Goal: Task Accomplishment & Management: Manage account settings

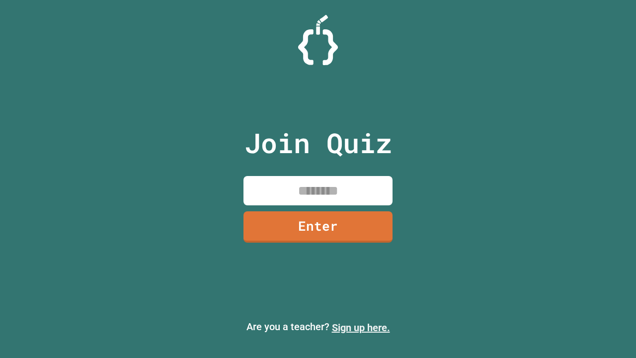
click at [361, 328] on link "Sign up here." at bounding box center [361, 328] width 58 height 12
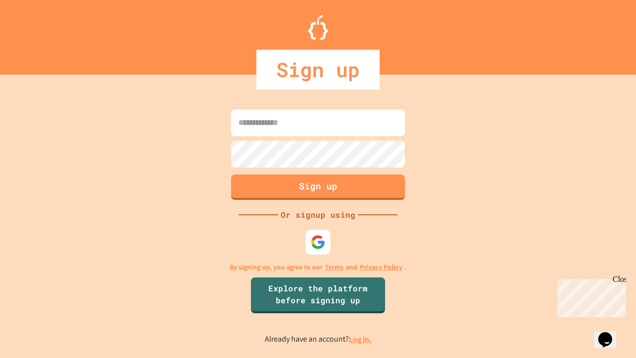
click at [361, 339] on link "Log in." at bounding box center [360, 339] width 23 height 10
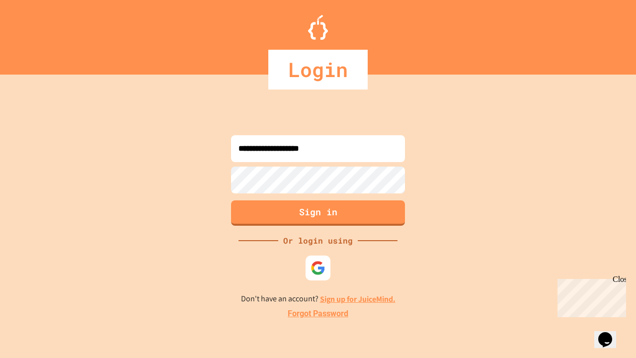
type input "**********"
